Goal: Transaction & Acquisition: Book appointment/travel/reservation

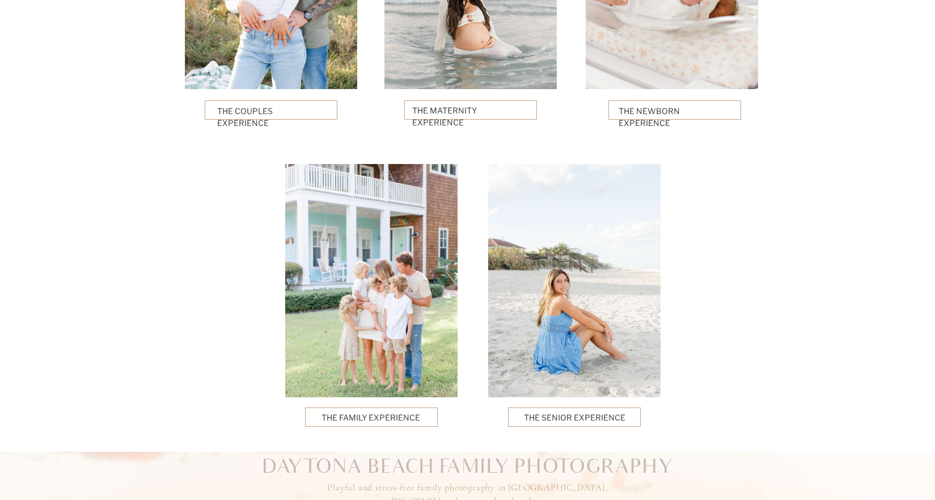
scroll to position [2853, 0]
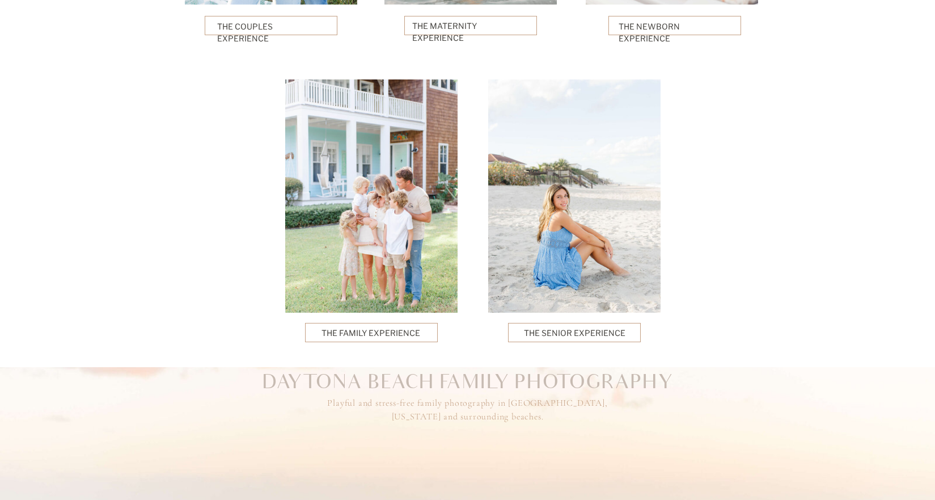
click at [369, 332] on p "The Family Experience" at bounding box center [372, 332] width 100 height 11
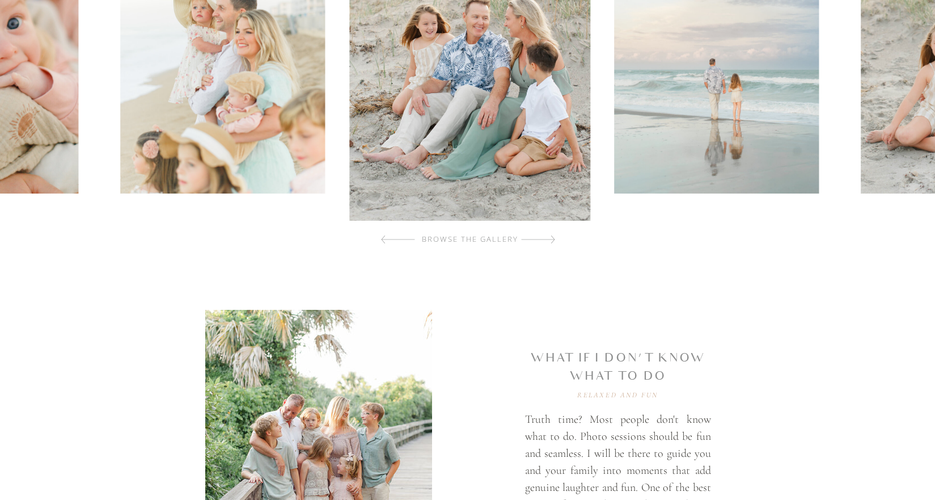
scroll to position [510, 0]
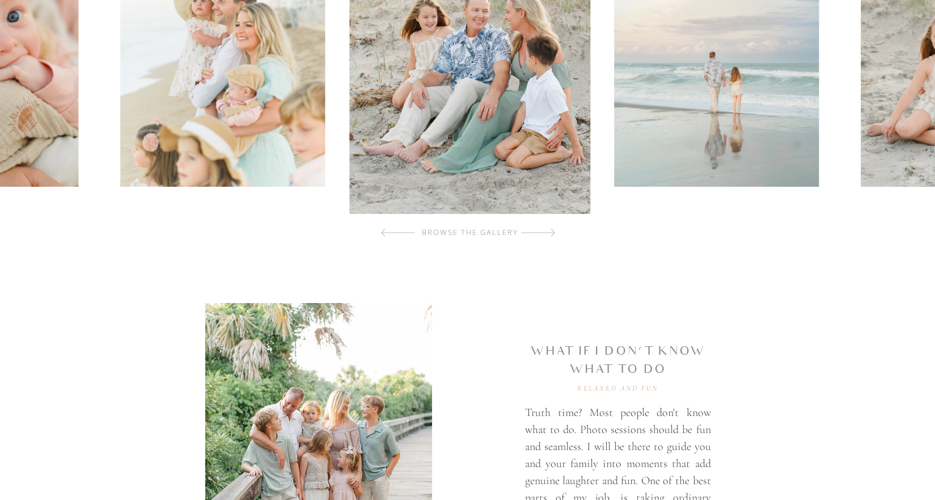
click at [479, 233] on div "browse the gallery" at bounding box center [471, 232] width 136 height 11
click at [546, 230] on div at bounding box center [538, 232] width 34 height 23
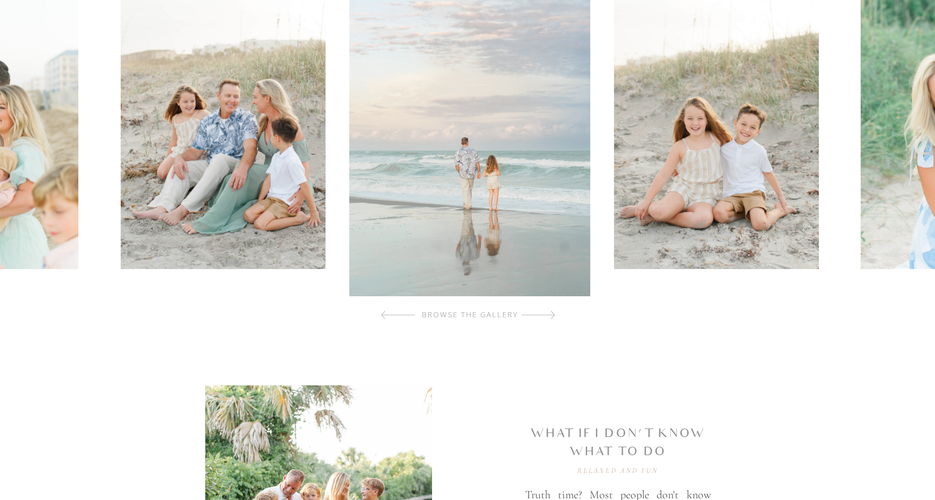
scroll to position [397, 0]
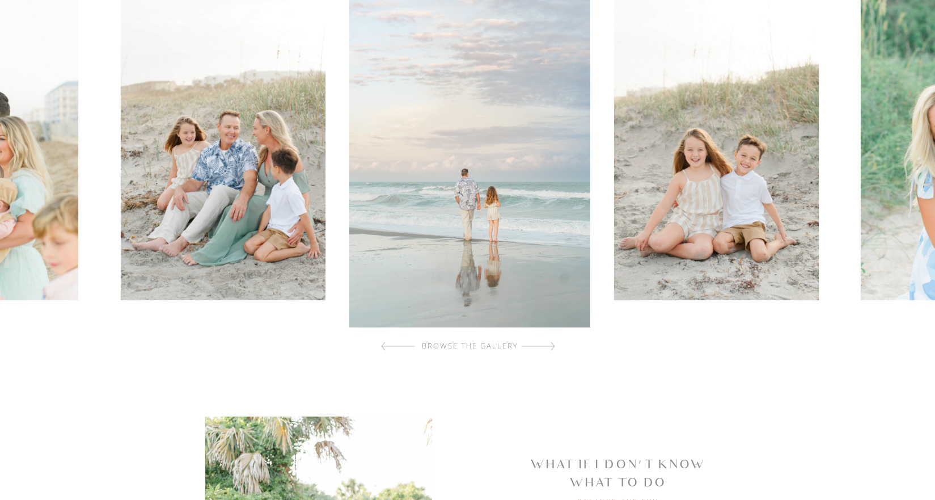
click at [548, 347] on div at bounding box center [538, 346] width 34 height 23
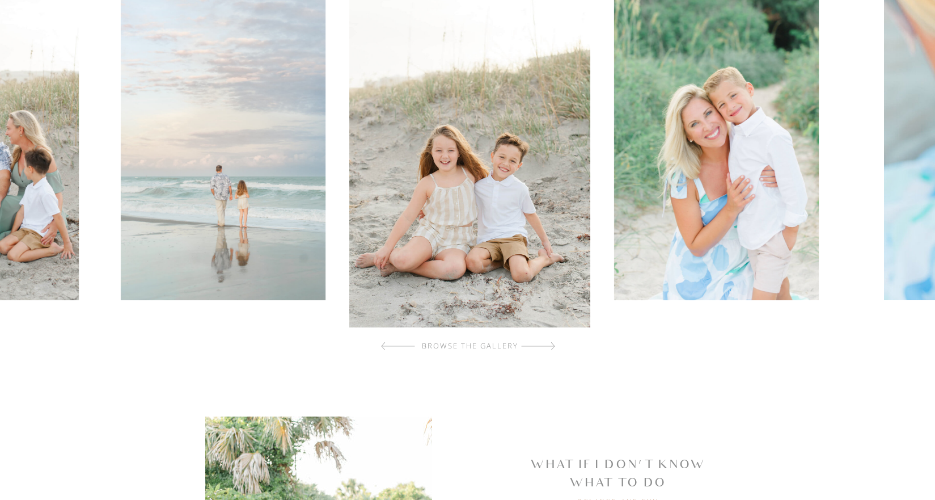
click at [548, 347] on div at bounding box center [538, 346] width 34 height 23
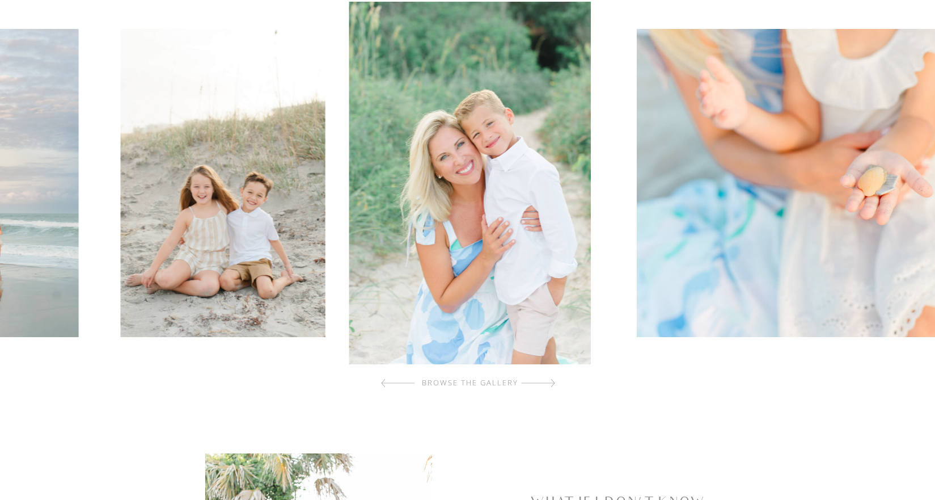
scroll to position [340, 0]
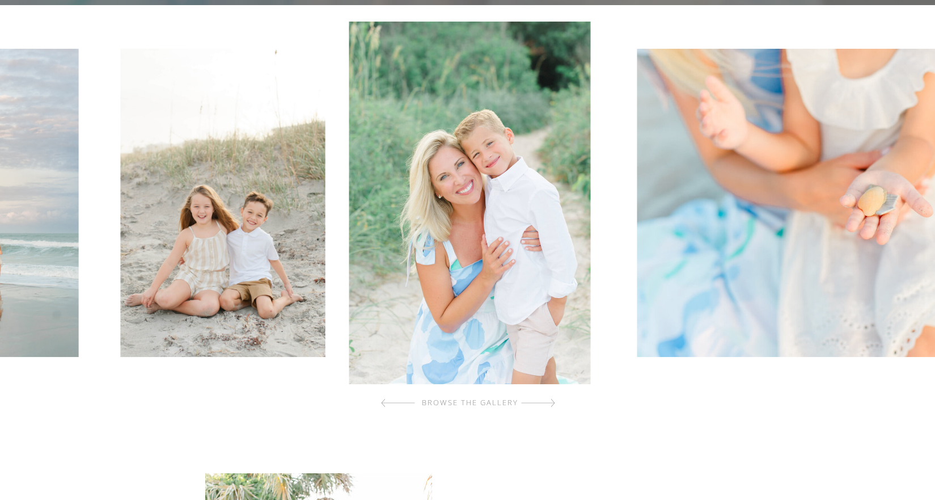
click at [553, 400] on div at bounding box center [538, 402] width 34 height 23
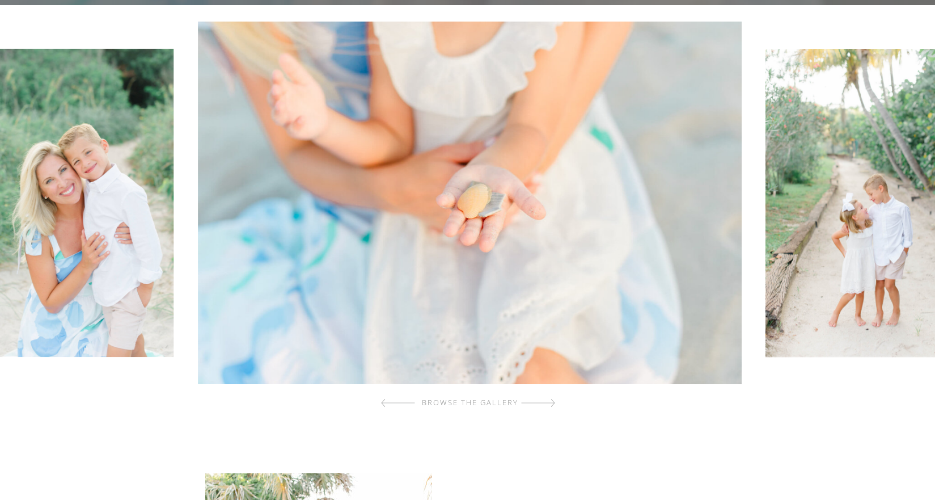
click at [553, 400] on div at bounding box center [538, 402] width 34 height 23
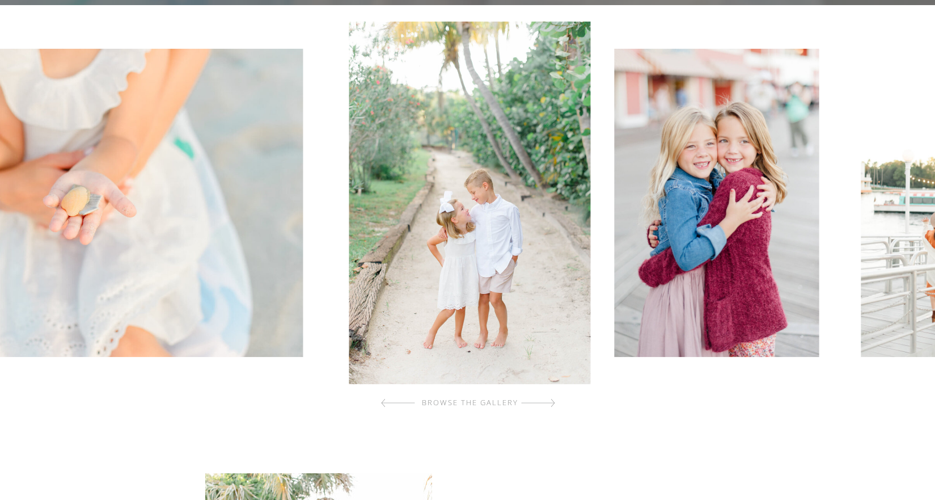
click at [553, 400] on div at bounding box center [538, 402] width 34 height 23
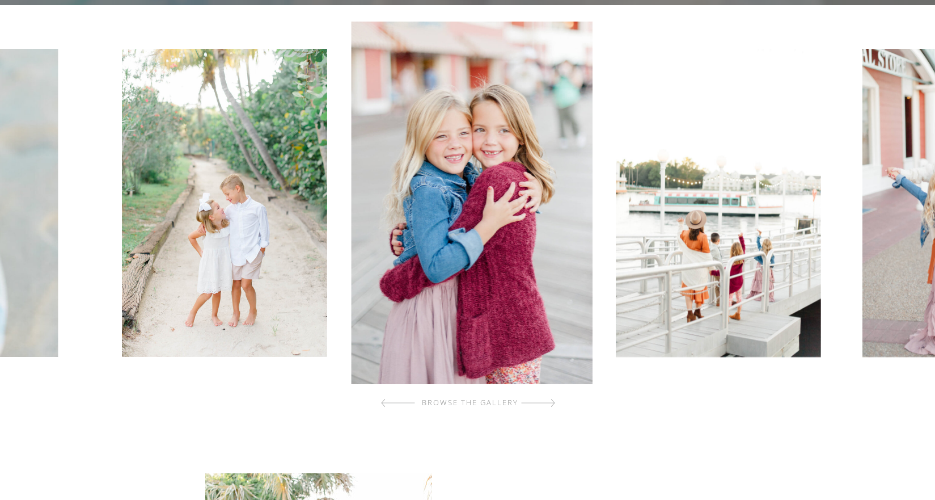
click at [553, 400] on div at bounding box center [538, 402] width 34 height 23
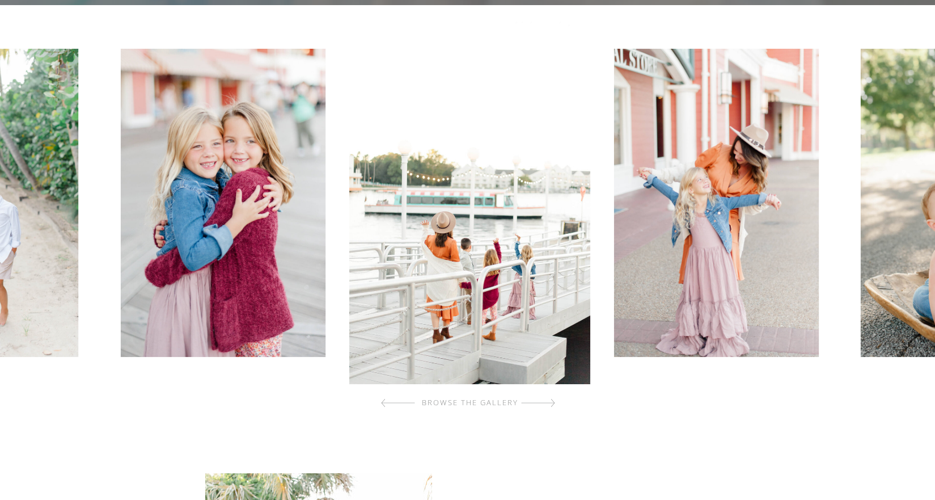
click at [553, 400] on div at bounding box center [538, 402] width 34 height 23
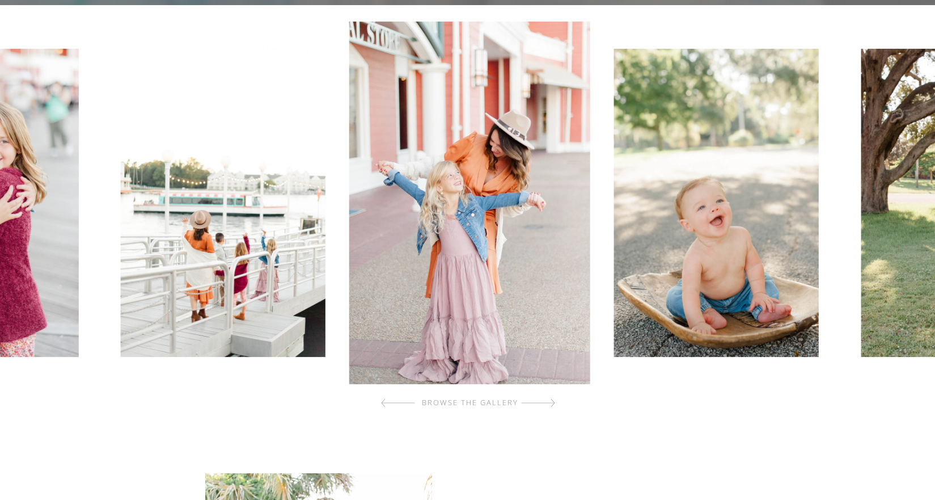
click at [553, 400] on div at bounding box center [538, 402] width 34 height 23
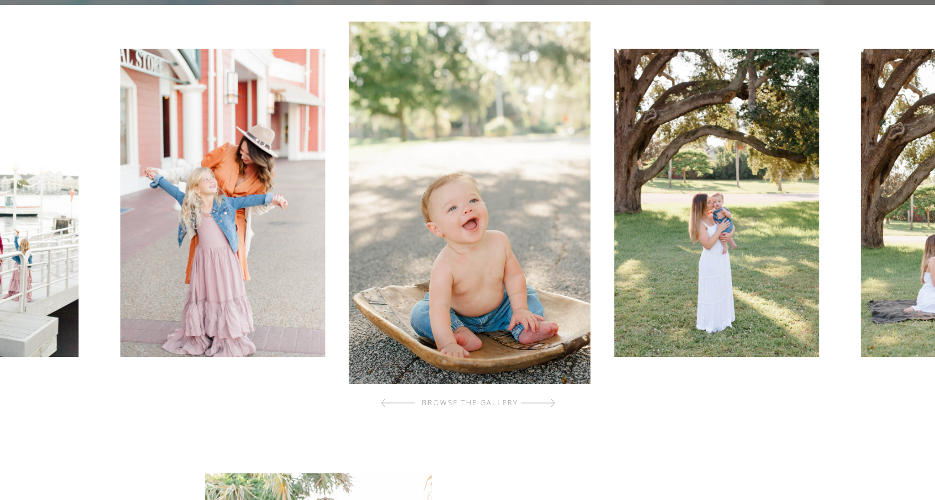
click at [553, 400] on div at bounding box center [538, 402] width 34 height 23
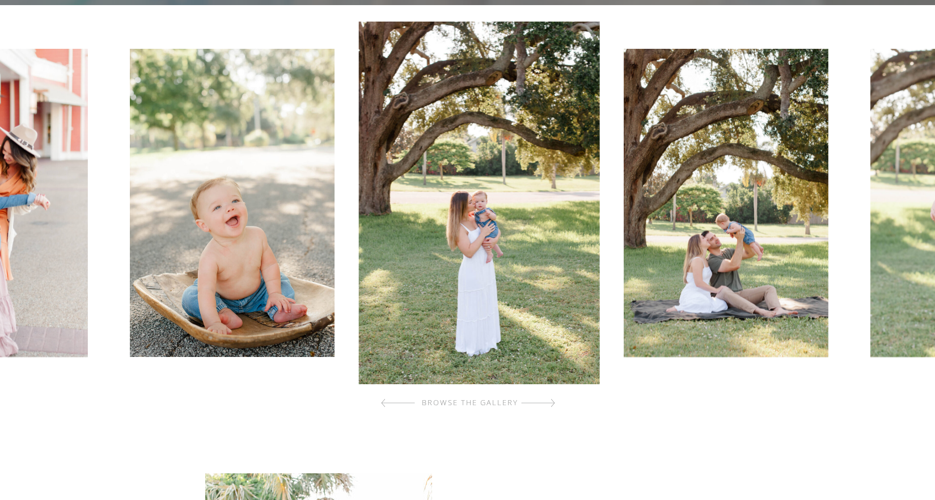
click at [553, 400] on div at bounding box center [538, 402] width 34 height 23
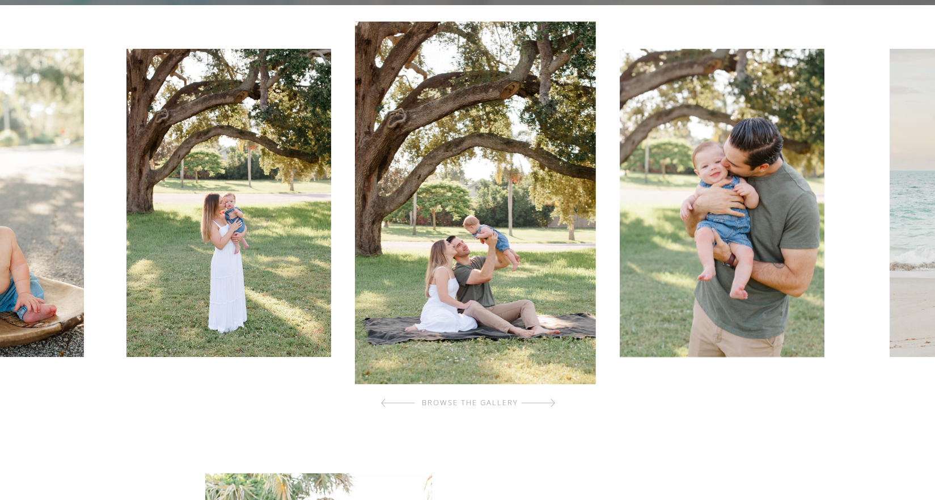
click at [553, 400] on div at bounding box center [538, 402] width 34 height 23
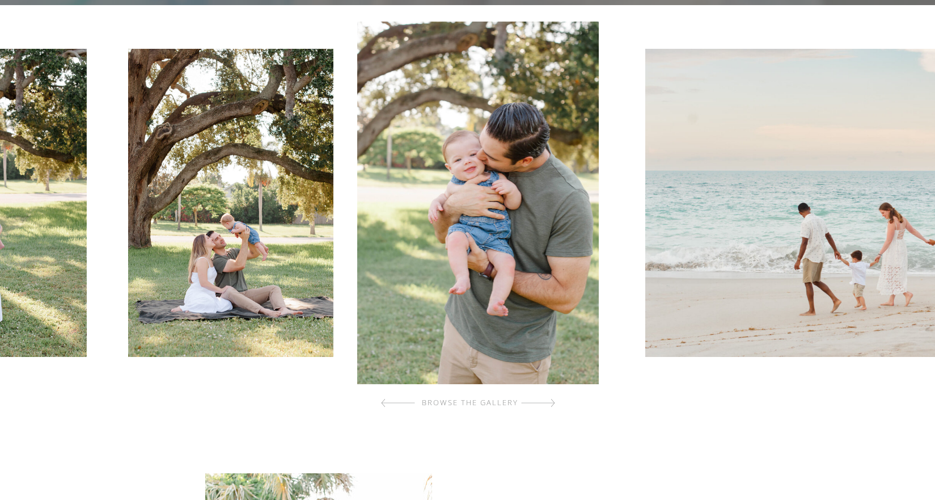
click at [553, 400] on div at bounding box center [538, 402] width 34 height 23
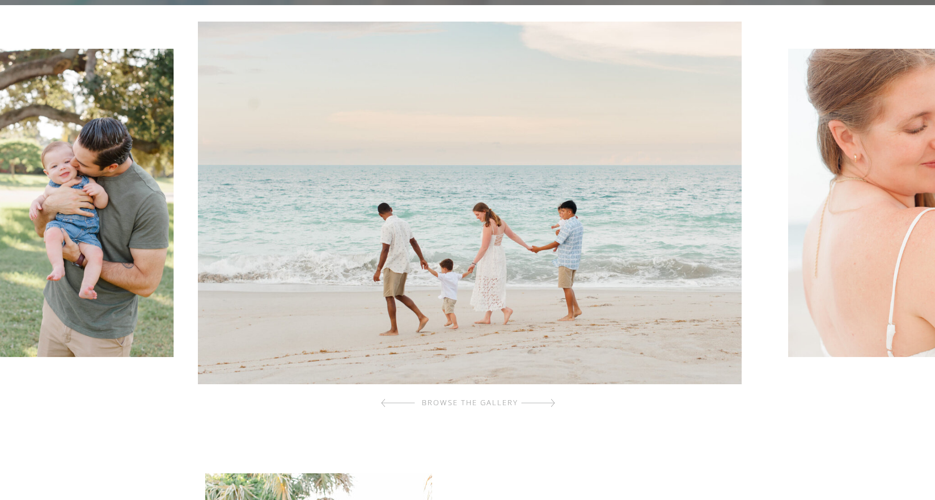
click at [553, 400] on div at bounding box center [538, 402] width 34 height 23
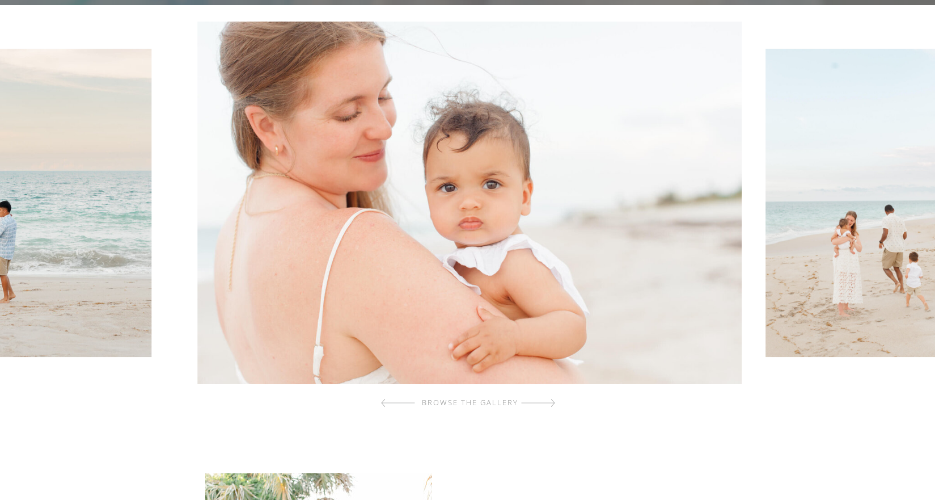
click at [553, 400] on div at bounding box center [538, 402] width 34 height 23
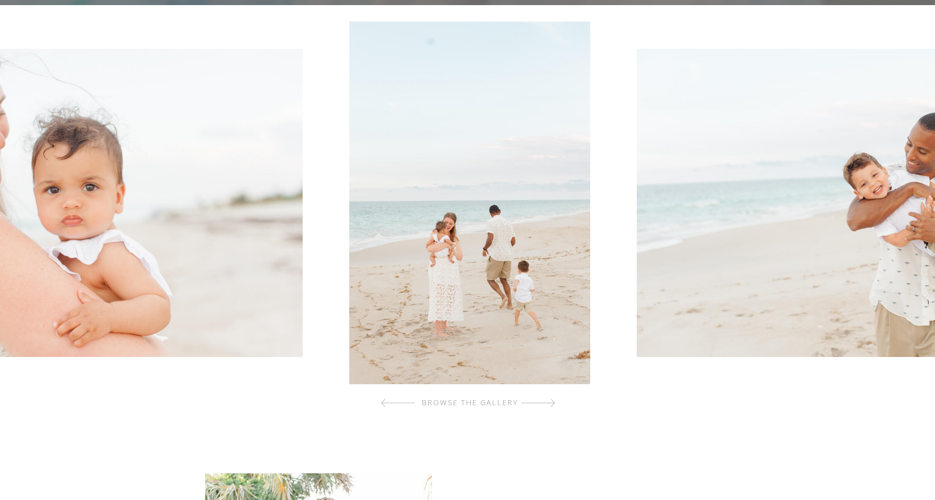
click at [553, 400] on div at bounding box center [538, 402] width 34 height 23
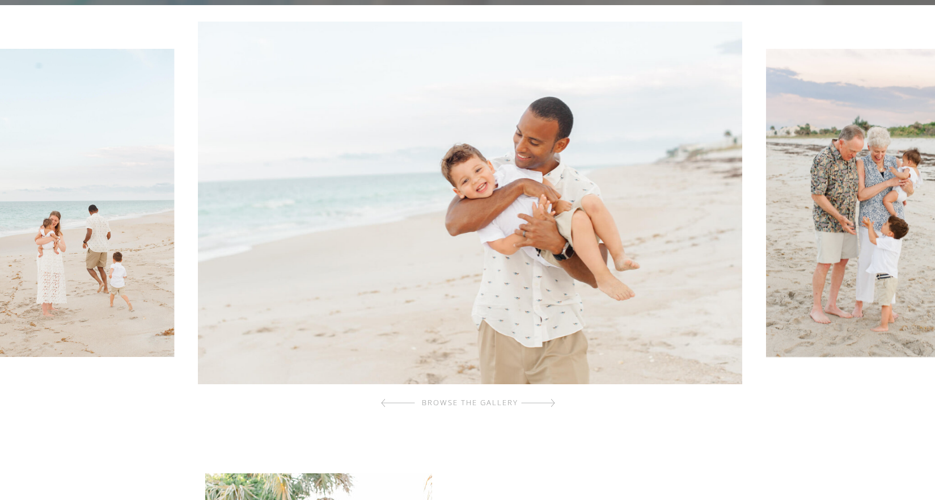
click at [553, 400] on div at bounding box center [538, 402] width 34 height 23
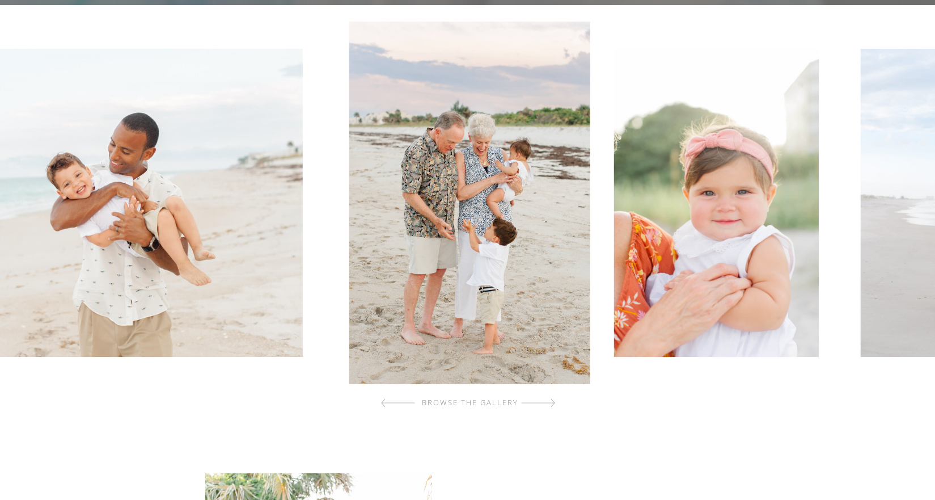
click at [553, 400] on div at bounding box center [538, 402] width 34 height 23
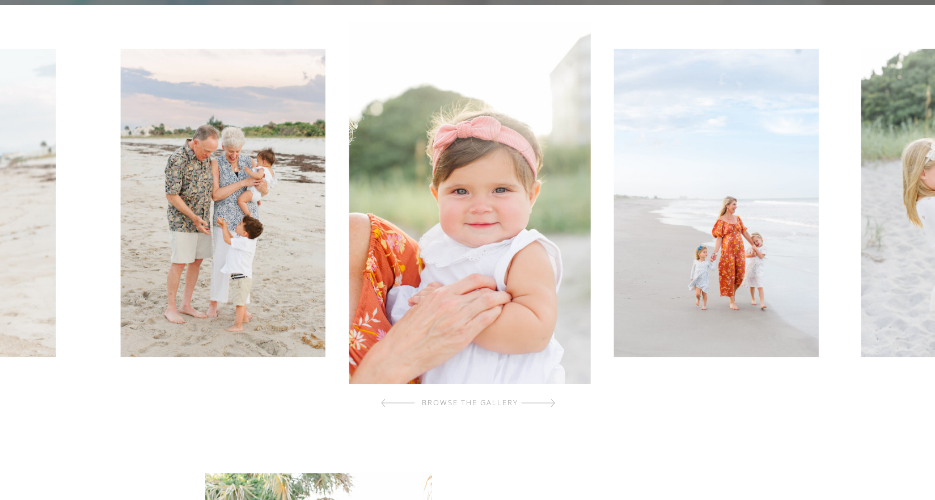
click at [553, 400] on div at bounding box center [538, 402] width 34 height 23
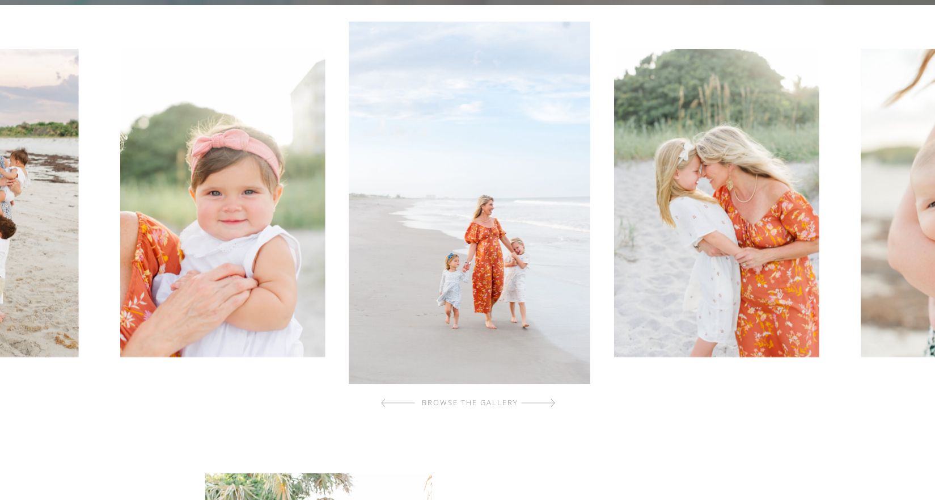
click at [553, 400] on div at bounding box center [538, 402] width 34 height 23
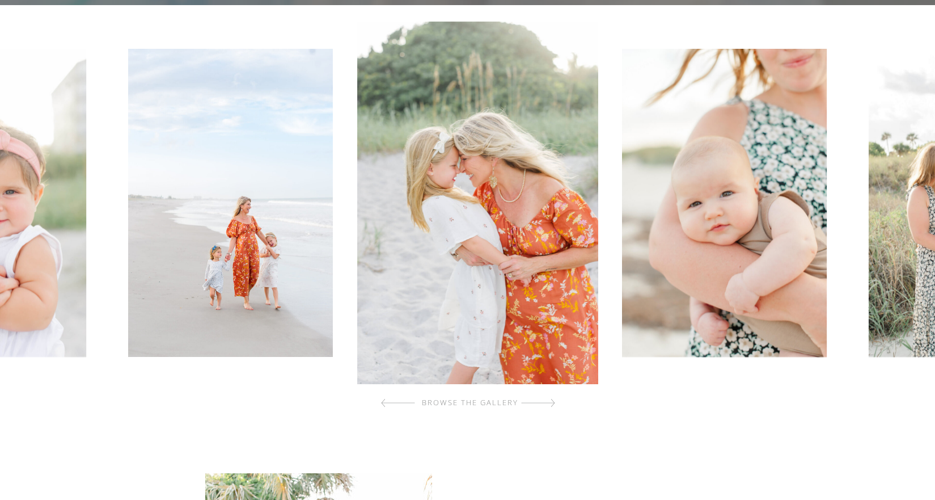
click at [553, 400] on div at bounding box center [538, 402] width 34 height 23
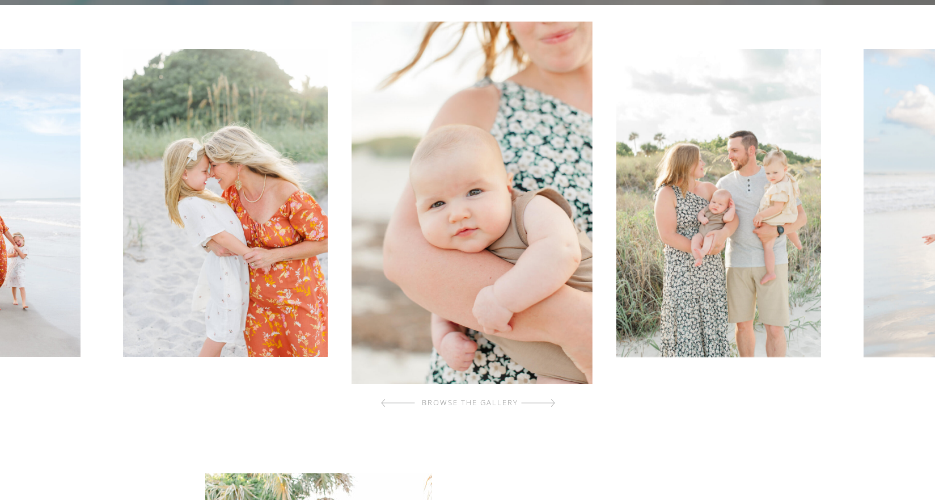
click at [553, 400] on div at bounding box center [538, 402] width 34 height 23
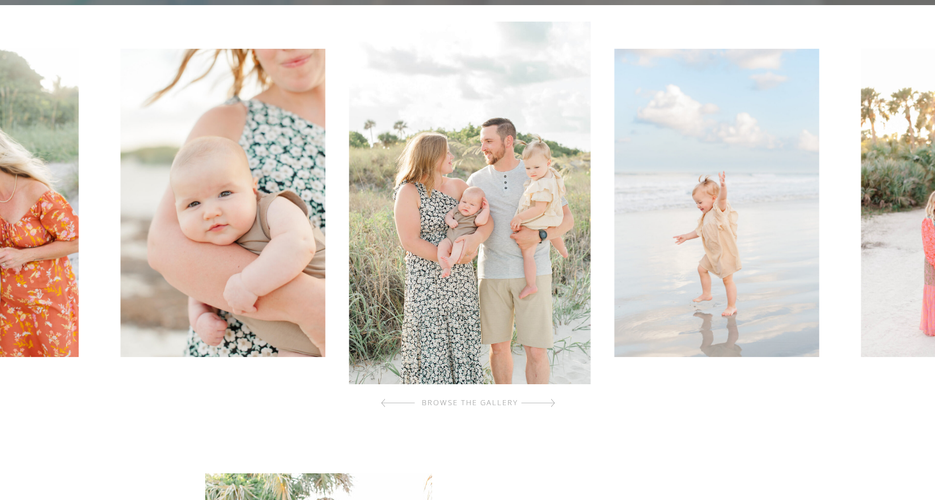
click at [553, 400] on div at bounding box center [538, 402] width 34 height 23
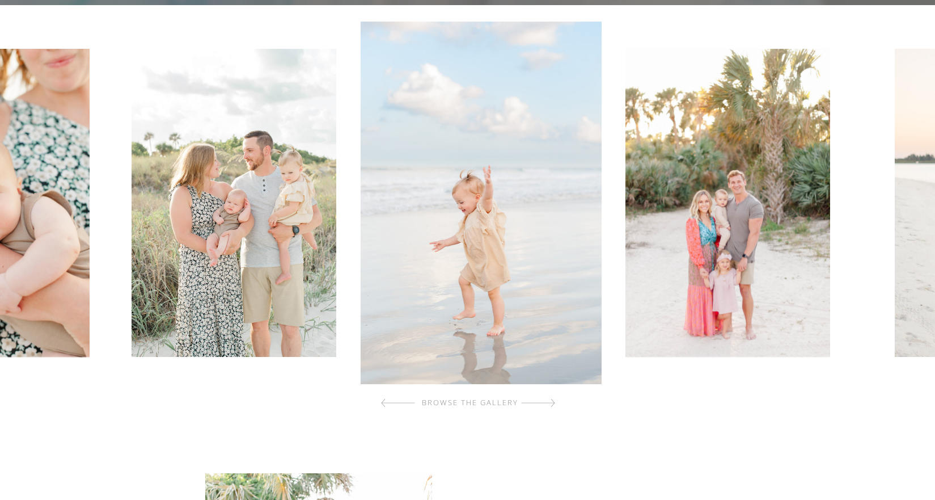
click at [553, 400] on div at bounding box center [538, 402] width 34 height 23
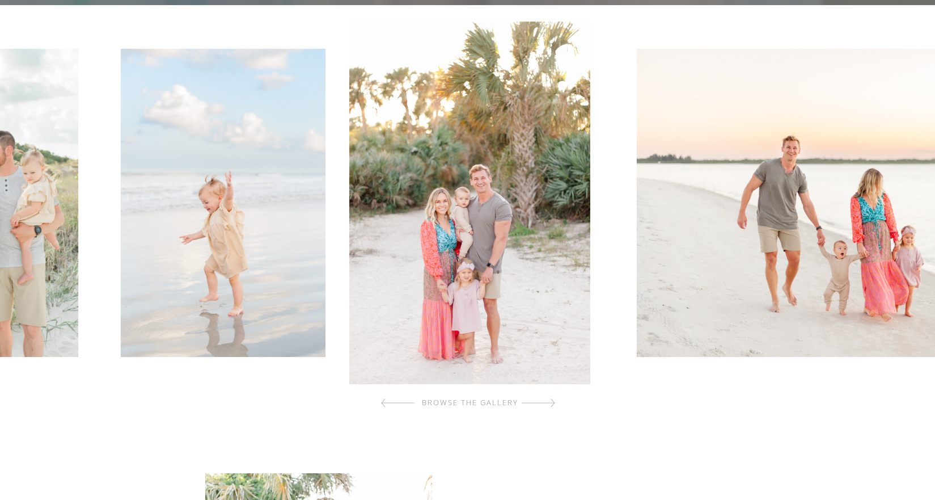
click at [553, 400] on div at bounding box center [538, 402] width 34 height 23
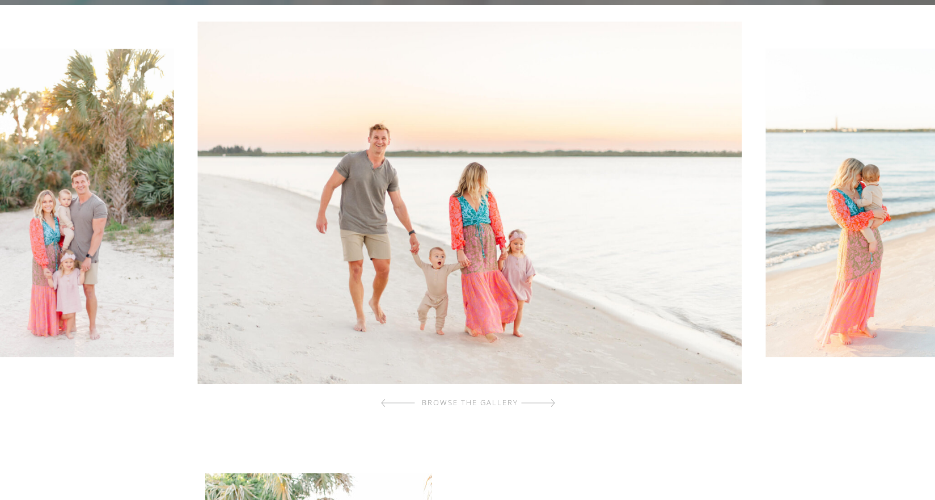
click at [553, 400] on div at bounding box center [538, 402] width 34 height 23
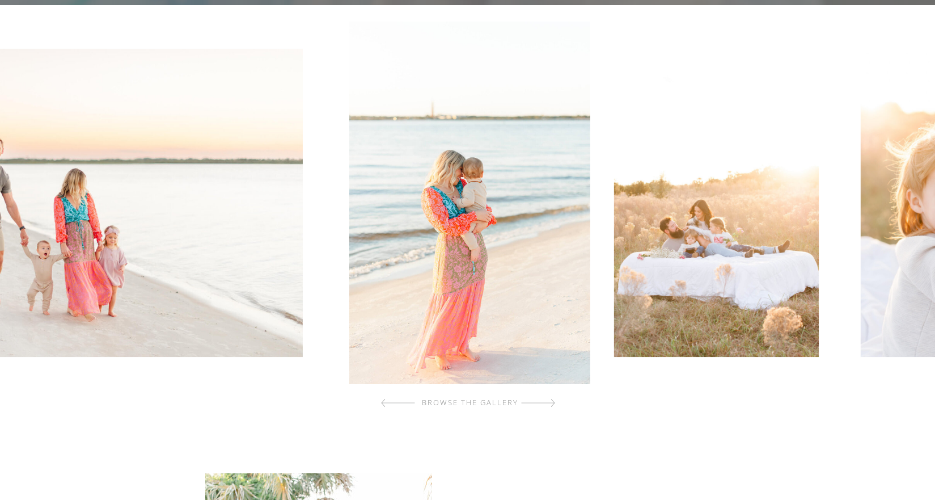
click at [553, 400] on div at bounding box center [538, 402] width 34 height 23
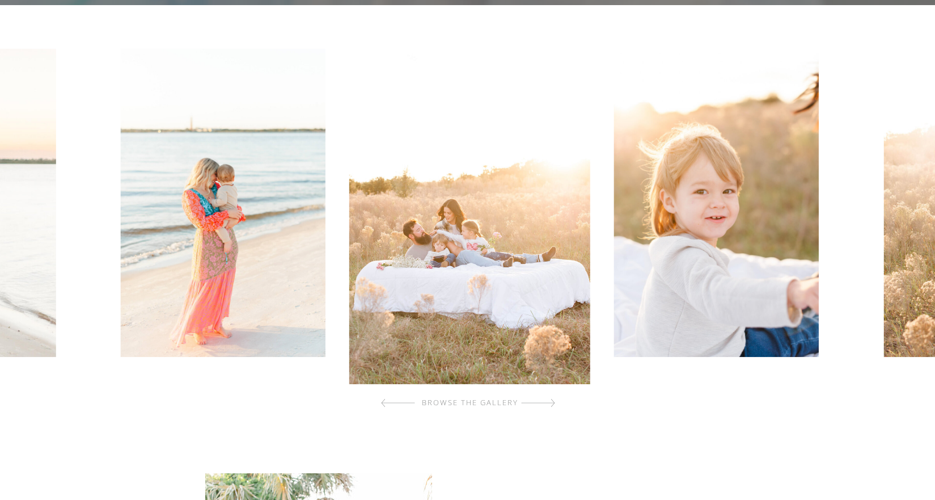
click at [553, 400] on div at bounding box center [538, 402] width 34 height 23
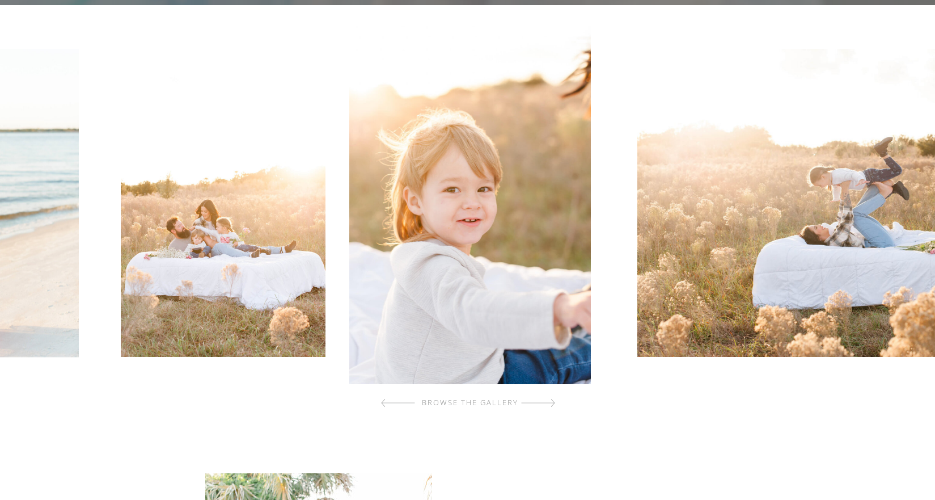
click at [553, 400] on div at bounding box center [538, 402] width 34 height 23
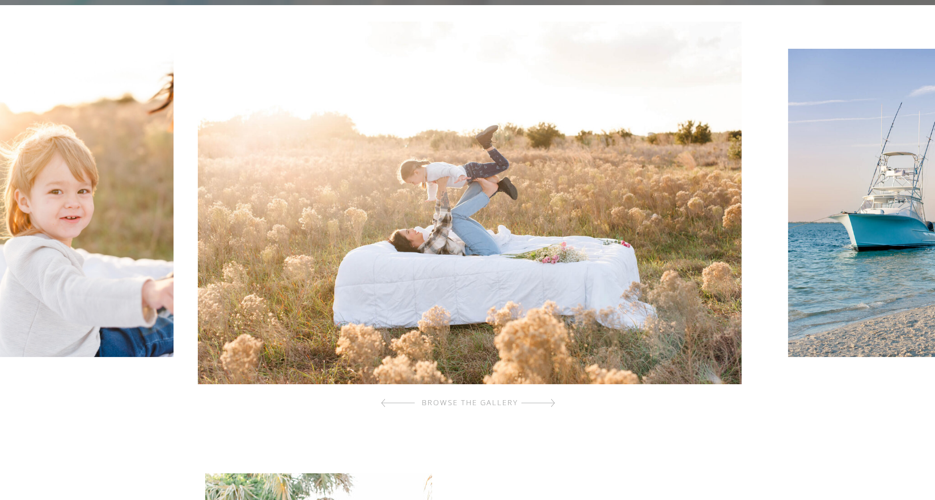
click at [553, 400] on div at bounding box center [538, 402] width 34 height 23
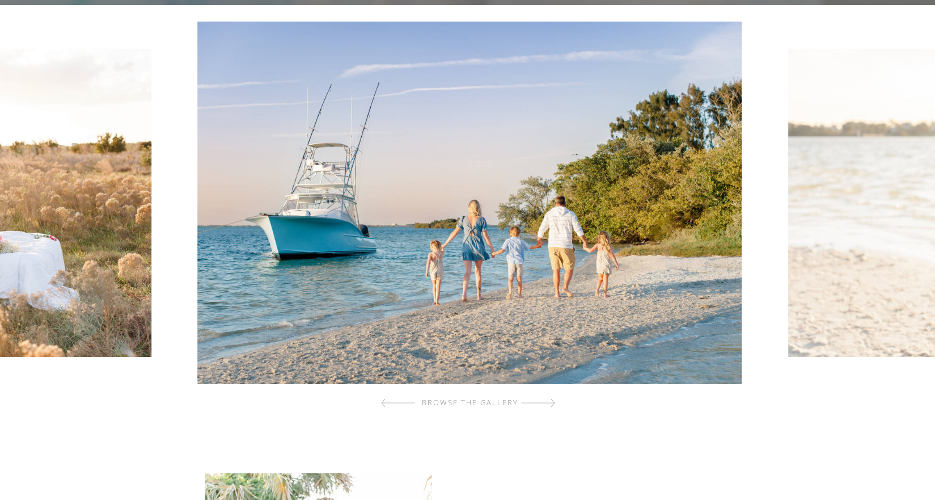
click at [553, 400] on div at bounding box center [538, 402] width 34 height 23
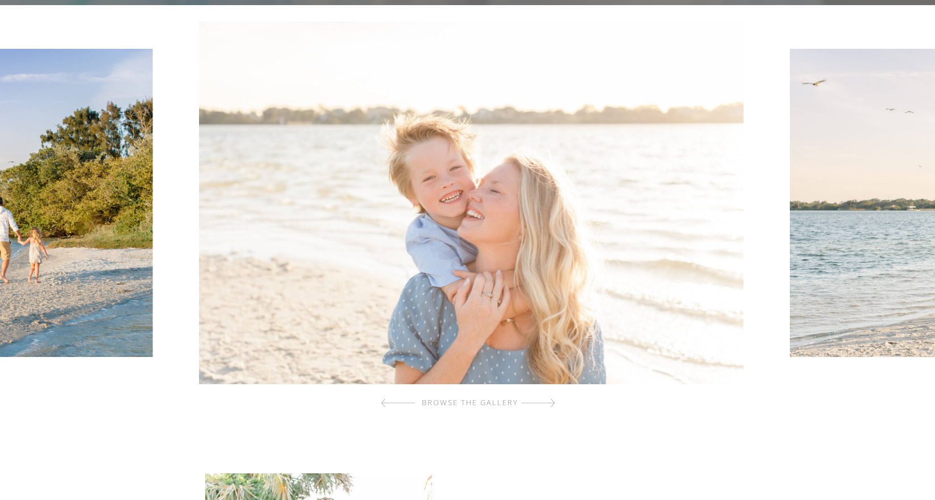
click at [553, 400] on div at bounding box center [538, 402] width 34 height 23
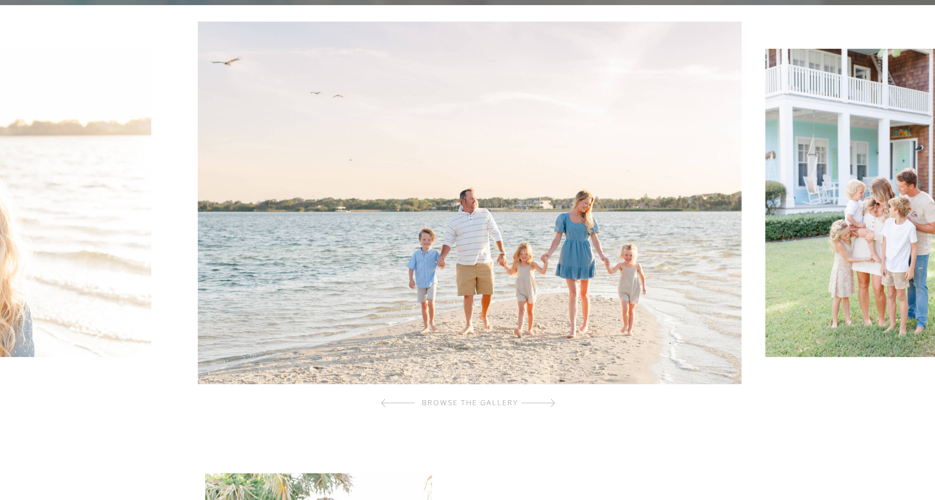
click at [553, 400] on div at bounding box center [538, 402] width 34 height 23
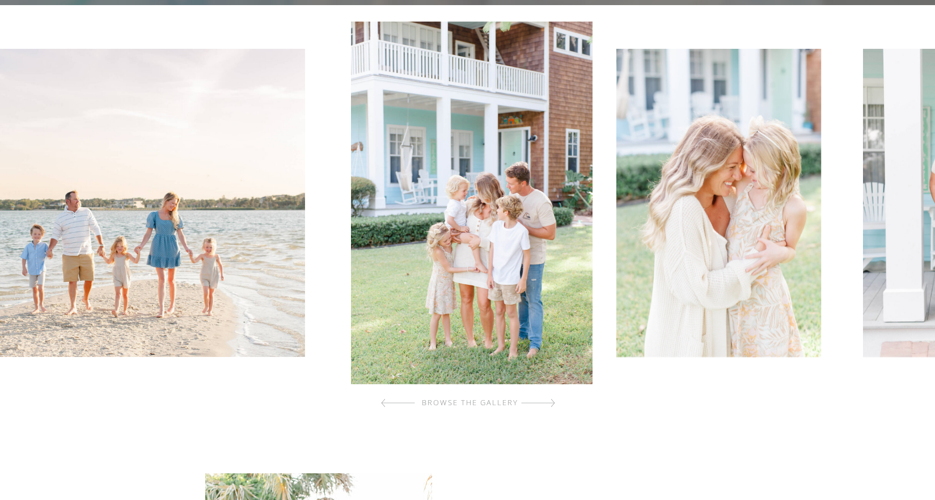
click at [553, 400] on div at bounding box center [538, 402] width 34 height 23
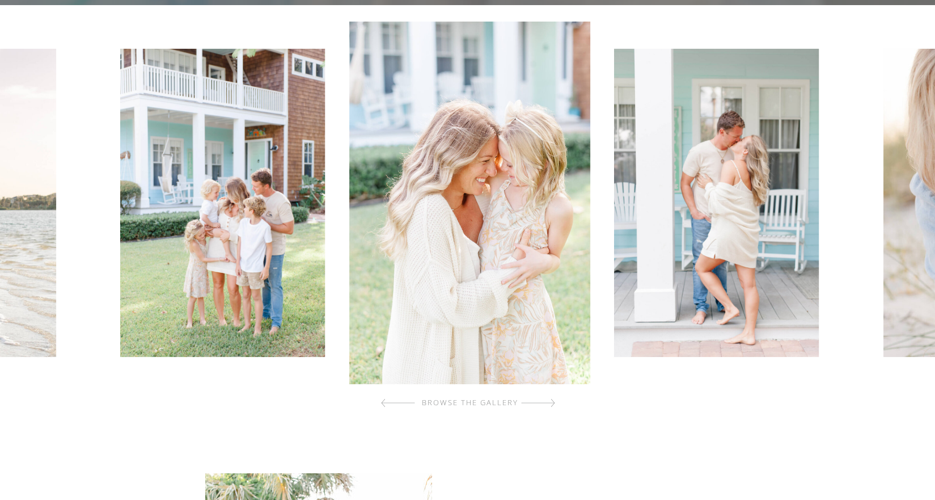
click at [553, 400] on div at bounding box center [538, 402] width 34 height 23
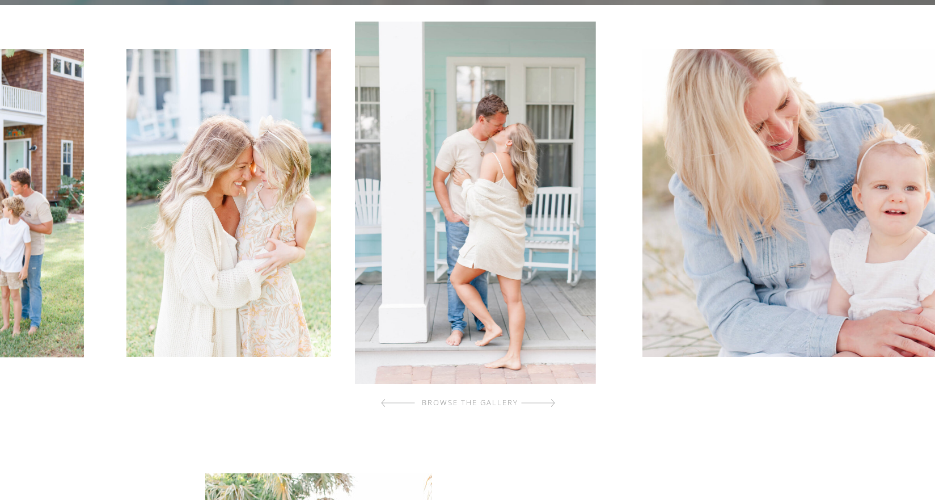
click at [553, 400] on div at bounding box center [538, 402] width 34 height 23
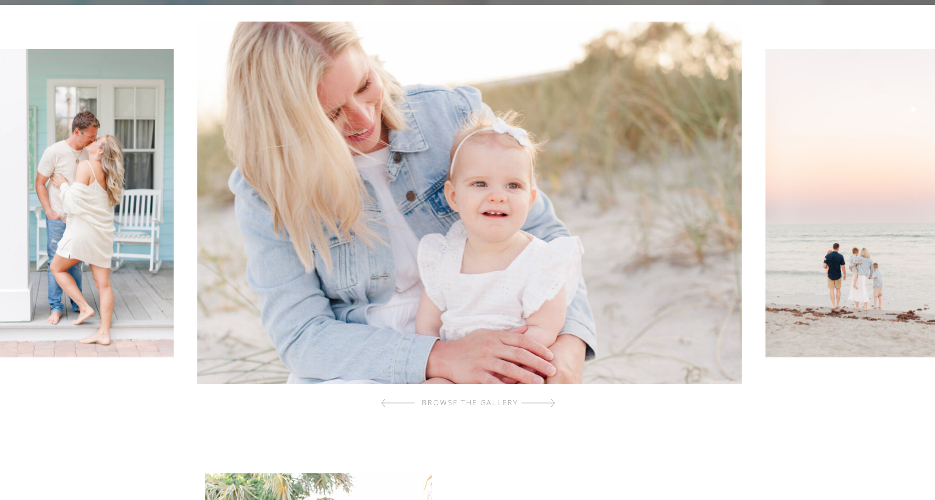
click at [553, 400] on div at bounding box center [538, 402] width 34 height 23
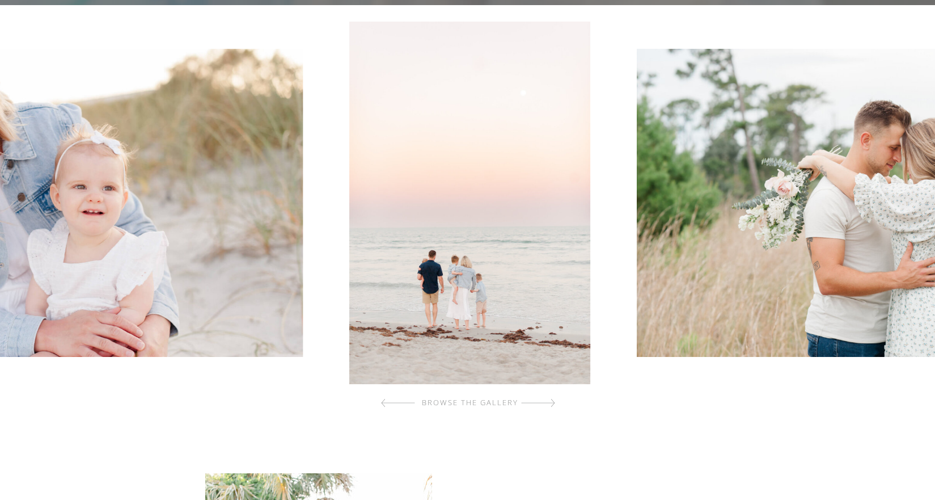
click at [553, 400] on div at bounding box center [538, 402] width 34 height 23
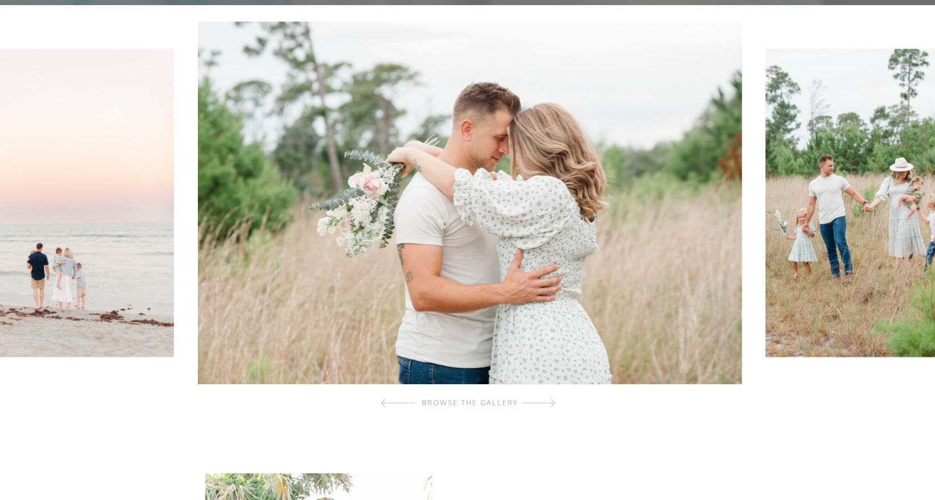
click at [553, 400] on div at bounding box center [538, 402] width 34 height 23
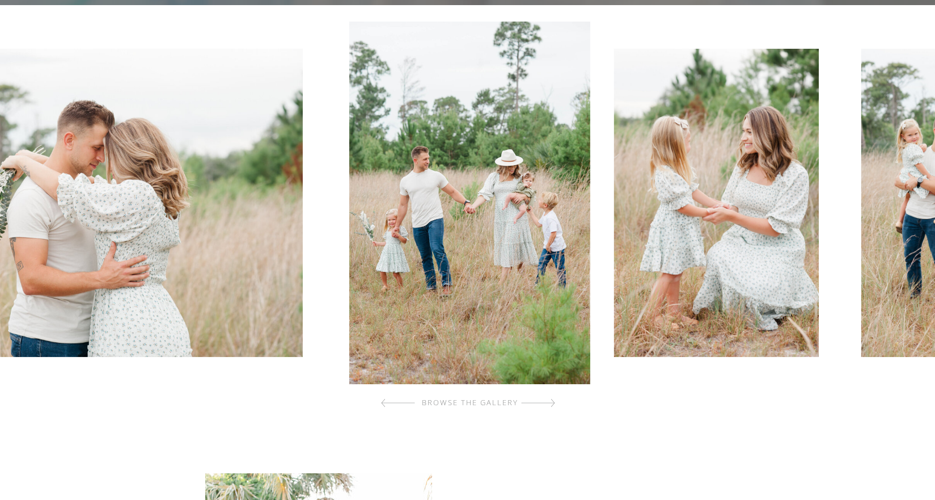
click at [553, 400] on div at bounding box center [538, 402] width 34 height 23
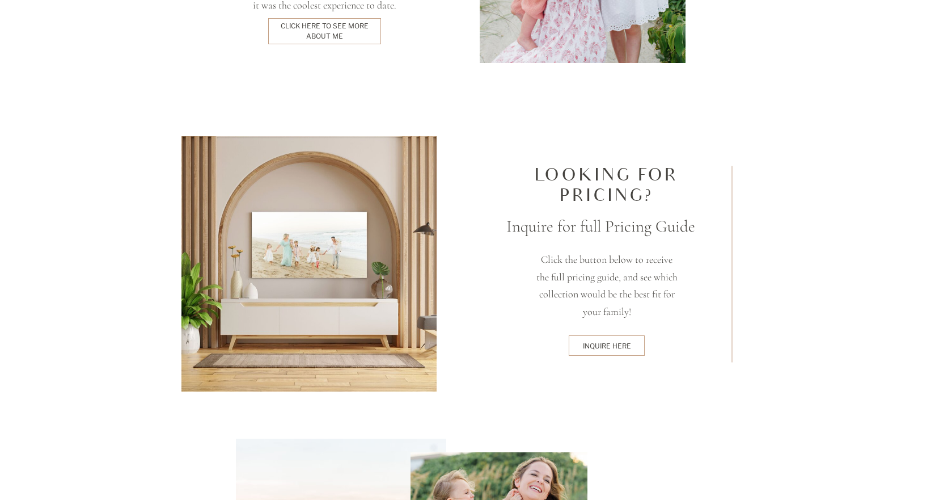
scroll to position [2949, 0]
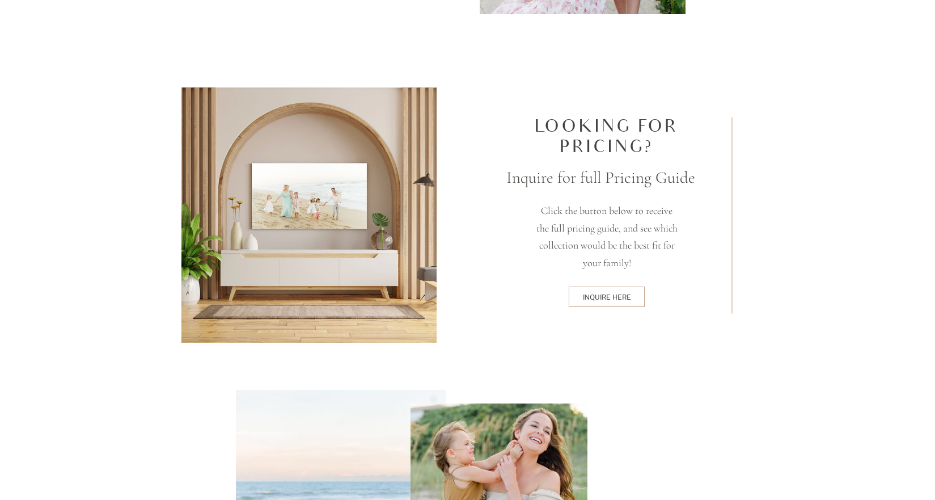
click at [610, 303] on div at bounding box center [607, 296] width 76 height 20
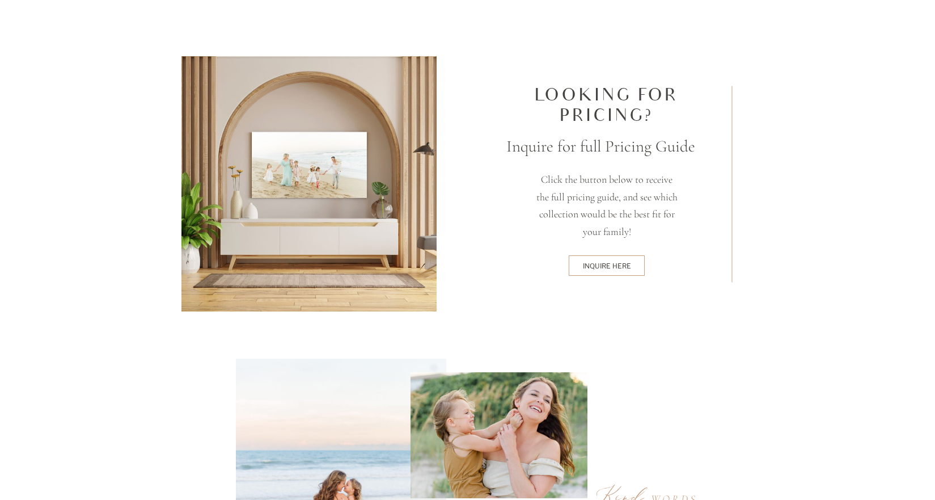
scroll to position [3063, 0]
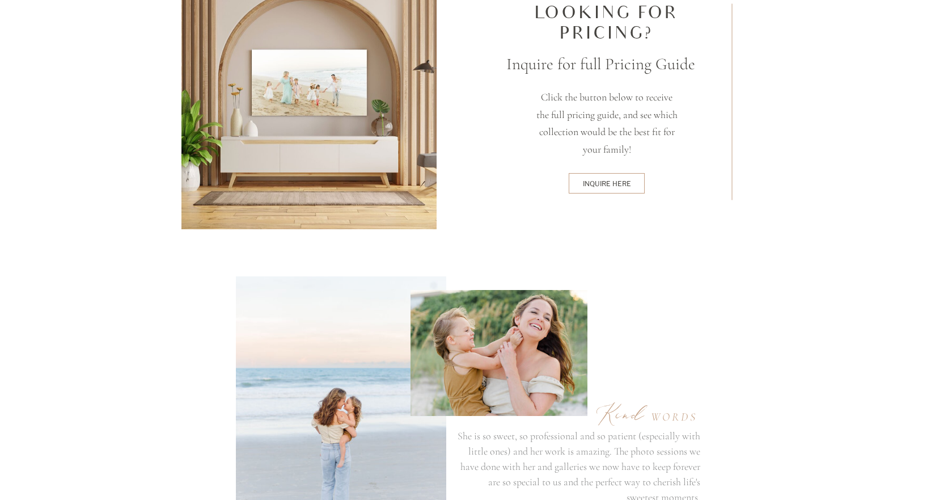
click at [597, 185] on div "inquire here" at bounding box center [607, 183] width 72 height 9
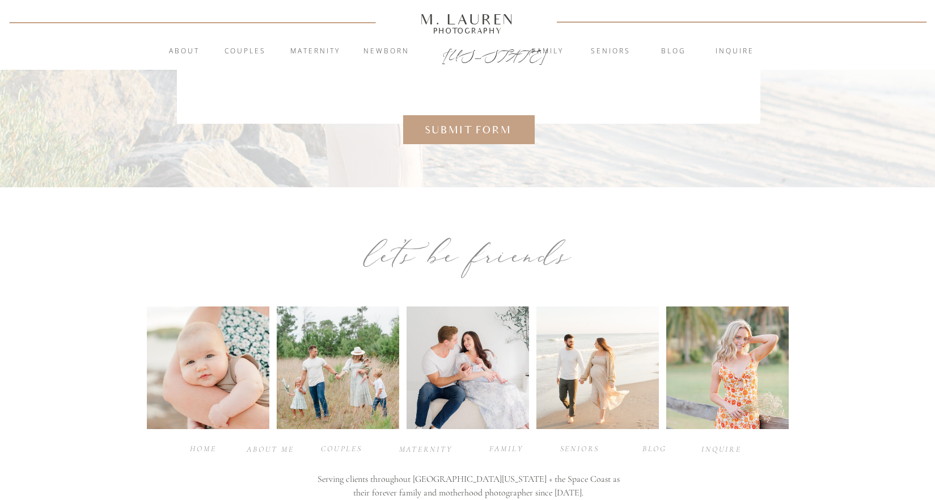
scroll to position [273, 0]
